Goal: Task Accomplishment & Management: Complete application form

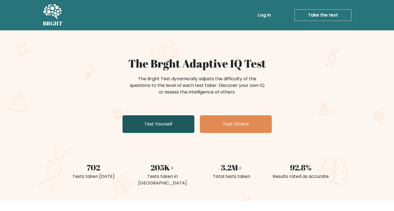
click at [163, 126] on link "Test Yourself" at bounding box center [158, 124] width 72 height 18
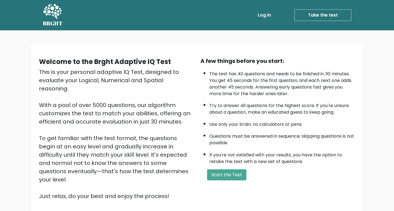
scroll to position [42, 0]
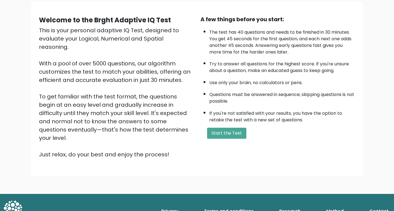
click at [245, 140] on div "A few things before you start: The test has 40 questions and needs to be finish…" at bounding box center [277, 87] width 161 height 144
click at [245, 135] on form "Start the Test" at bounding box center [277, 133] width 155 height 11
click at [236, 129] on button "Start the Test" at bounding box center [226, 133] width 39 height 11
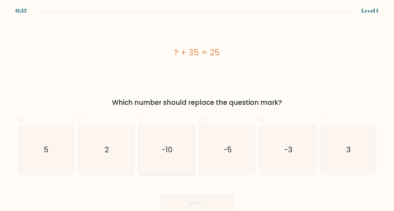
click at [174, 156] on icon "-10" at bounding box center [167, 150] width 48 height 48
click at [197, 109] on input "c. -10" at bounding box center [197, 108] width 0 height 4
radio input "true"
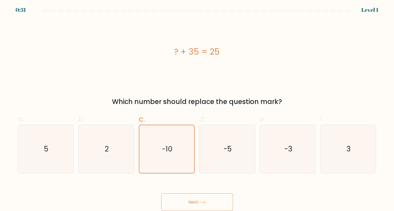
click at [203, 203] on icon at bounding box center [201, 202] width 7 height 3
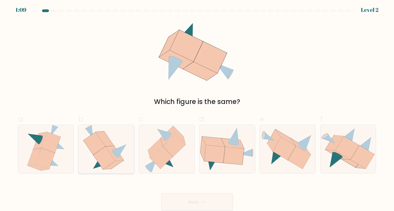
click at [119, 152] on icon at bounding box center [119, 151] width 14 height 13
click at [197, 109] on input "b." at bounding box center [197, 107] width 0 height 4
radio input "true"
click at [208, 206] on button "Next" at bounding box center [197, 203] width 72 height 18
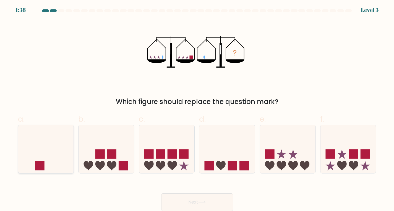
click at [65, 151] on icon at bounding box center [46, 149] width 56 height 46
click at [197, 109] on input "a." at bounding box center [197, 107] width 0 height 4
radio input "true"
click at [215, 208] on button "Next" at bounding box center [197, 203] width 72 height 18
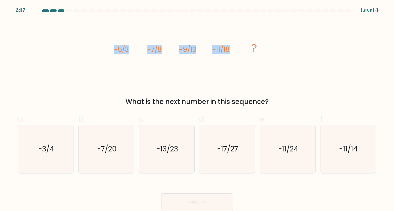
drag, startPoint x: 115, startPoint y: 49, endPoint x: 219, endPoint y: 50, distance: 104.7
click at [246, 51] on icon "image/svg+xml -5/3 -7/8 -9/13 -11/18 ?" at bounding box center [197, 52] width 166 height 64
copy g "-5/3 -7/8 -9/13 -11/18"
click at [175, 98] on div "What is the next number in this sequence?" at bounding box center [196, 102] width 351 height 10
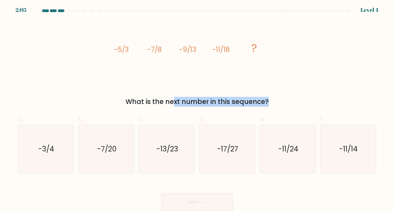
click at [175, 98] on div "What is the next number in this sequence?" at bounding box center [196, 102] width 351 height 10
copy form "What is the next number in this sequence?"
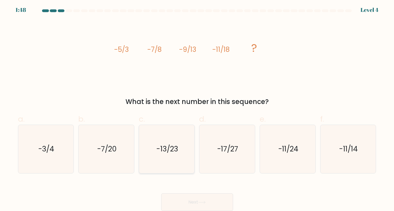
click at [178, 155] on icon "-13/23" at bounding box center [167, 149] width 48 height 48
click at [197, 109] on input "c. -13/23" at bounding box center [197, 107] width 0 height 4
radio input "true"
click at [185, 208] on button "Next" at bounding box center [197, 203] width 72 height 18
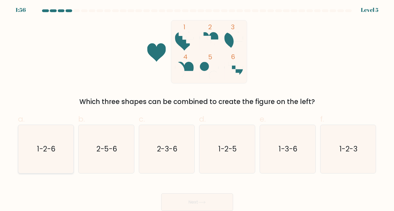
click at [42, 154] on icon "1-2-6" at bounding box center [46, 149] width 48 height 48
click at [197, 109] on input "a. 1-2-6" at bounding box center [197, 107] width 0 height 4
radio input "true"
click at [194, 198] on button "Next" at bounding box center [197, 203] width 72 height 18
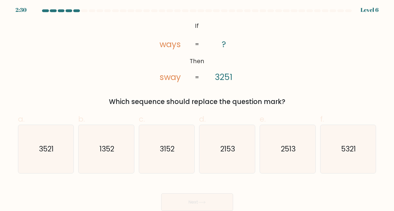
drag, startPoint x: 195, startPoint y: 25, endPoint x: 294, endPoint y: 102, distance: 125.3
click at [294, 102] on div "@import url('https://fonts.googleapis.com/css?family=Abril+Fatface:400,100,100i…" at bounding box center [197, 63] width 365 height 87
copy div "If Then ways sway ? 3251 = = Which sequence should replace the question mark?"
click at [164, 198] on button "Next" at bounding box center [197, 203] width 72 height 18
click at [87, 185] on div "Next" at bounding box center [197, 195] width 365 height 31
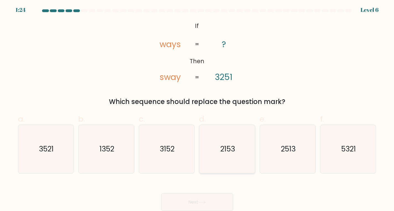
click at [221, 146] on text "2153" at bounding box center [227, 149] width 15 height 10
click at [197, 109] on input "d. 2153" at bounding box center [197, 107] width 0 height 4
radio input "true"
click at [350, 166] on icon "5321" at bounding box center [348, 149] width 48 height 48
click at [197, 109] on input "f. 5321" at bounding box center [197, 107] width 0 height 4
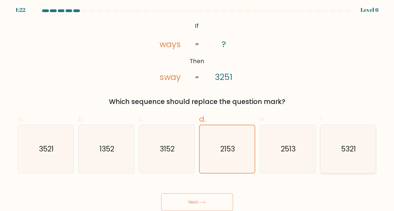
radio input "true"
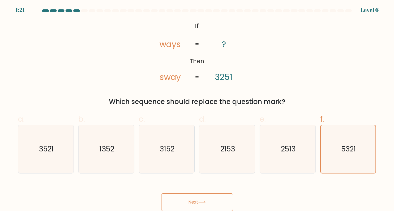
click at [209, 207] on button "Next" at bounding box center [197, 203] width 72 height 18
